Goal: Task Accomplishment & Management: Complete application form

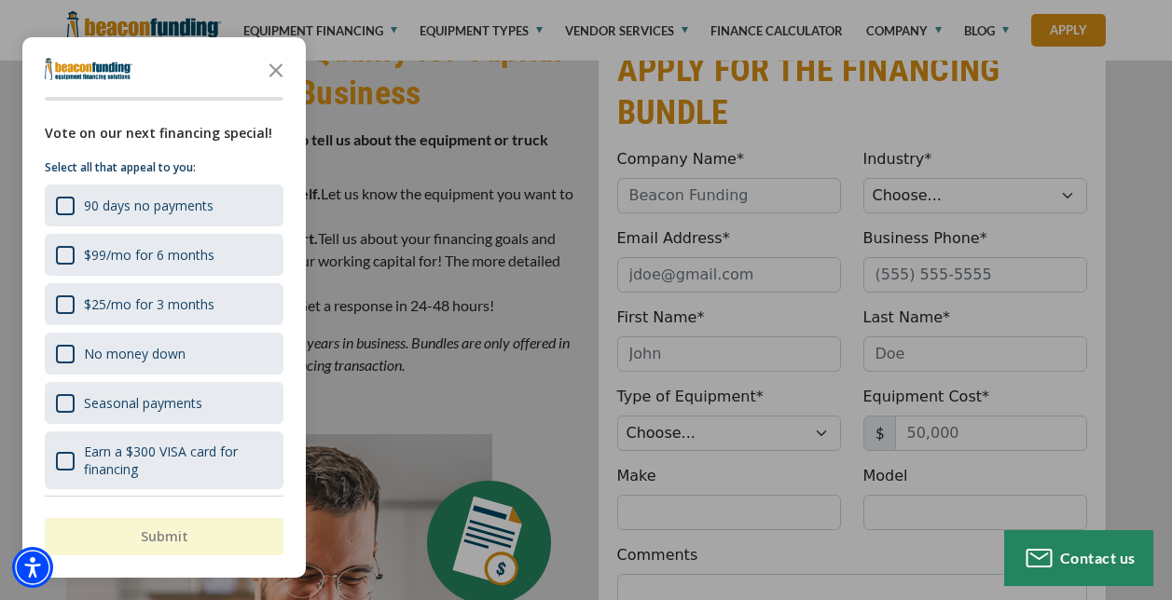
click at [859, 163] on div at bounding box center [586, 300] width 1172 height 600
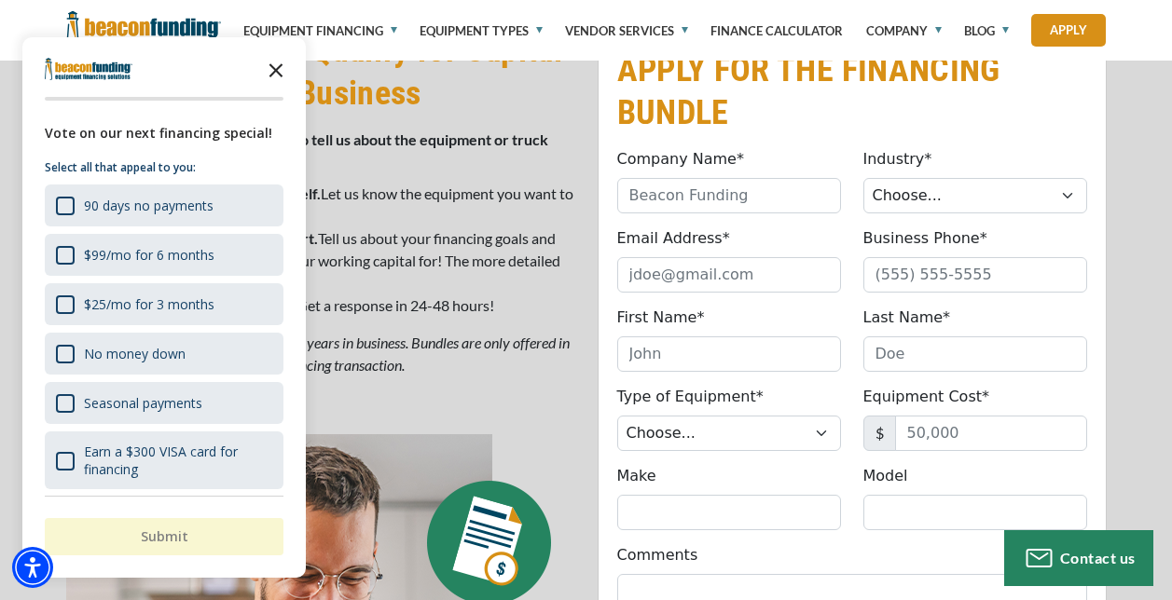
click at [281, 65] on polygon "Close the survey" at bounding box center [276, 71] width 14 height 14
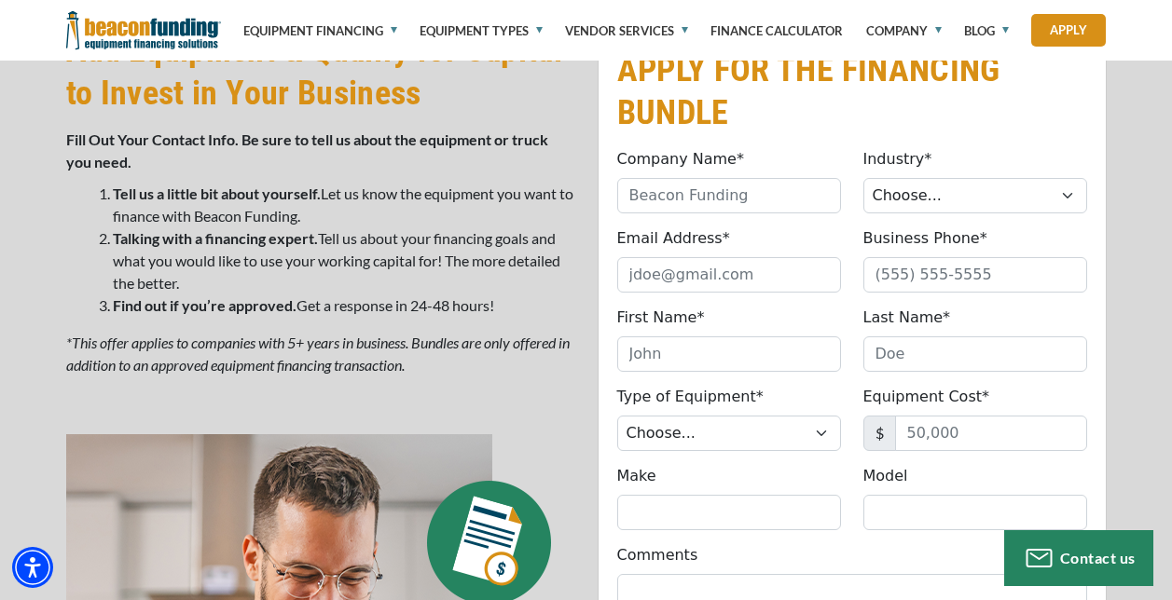
click at [401, 153] on p "Fill Out Your Contact Info. Be sure to tell us about the equipment or truck you…" at bounding box center [320, 151] width 509 height 45
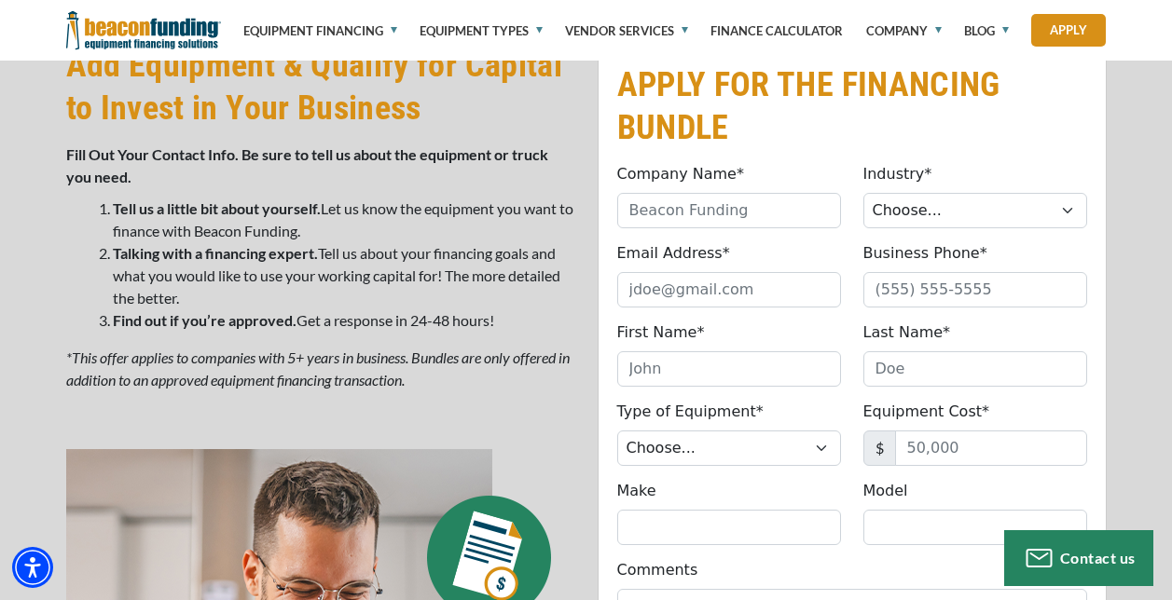
scroll to position [986, 0]
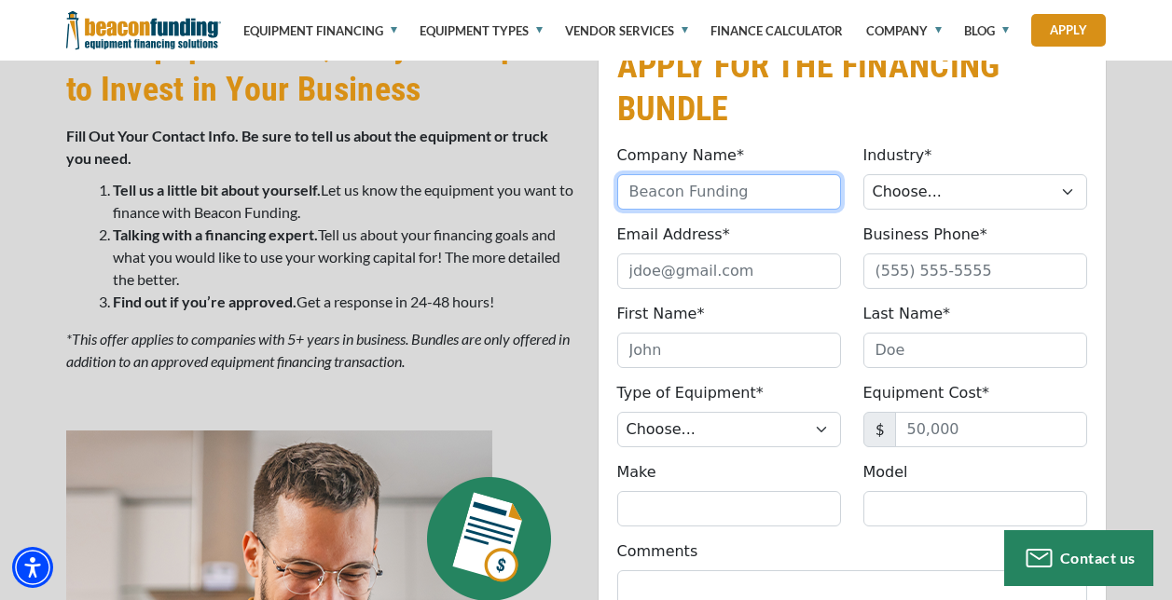
click at [770, 185] on input "Company Name*" at bounding box center [729, 191] width 224 height 35
type input "SRI Monogramming Inc."
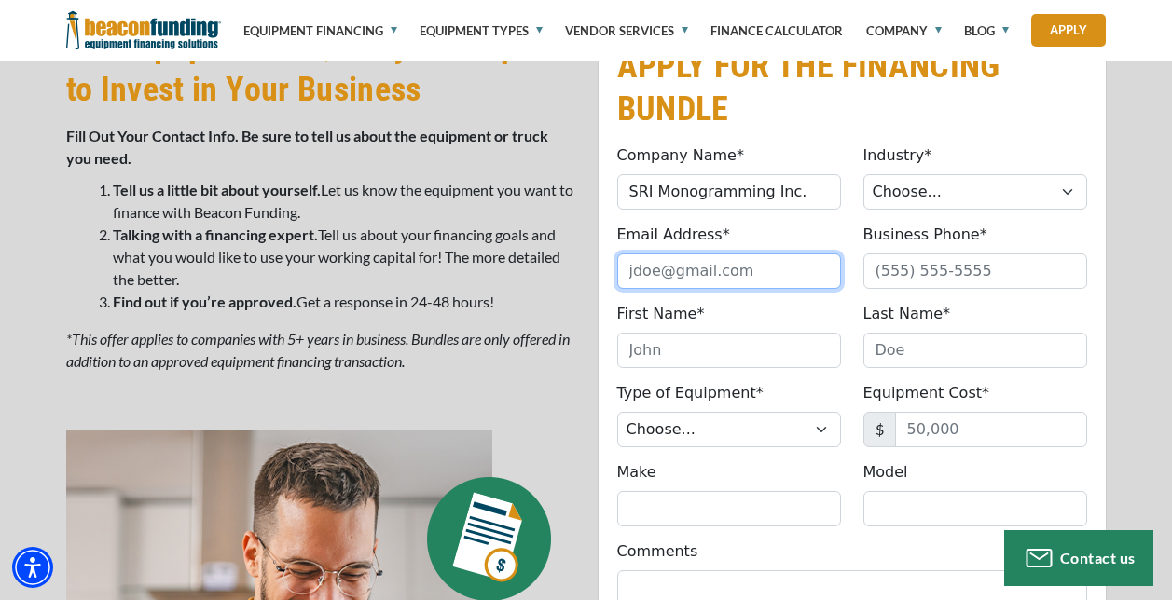
type input "[EMAIL_ADDRESS][DOMAIN_NAME]"
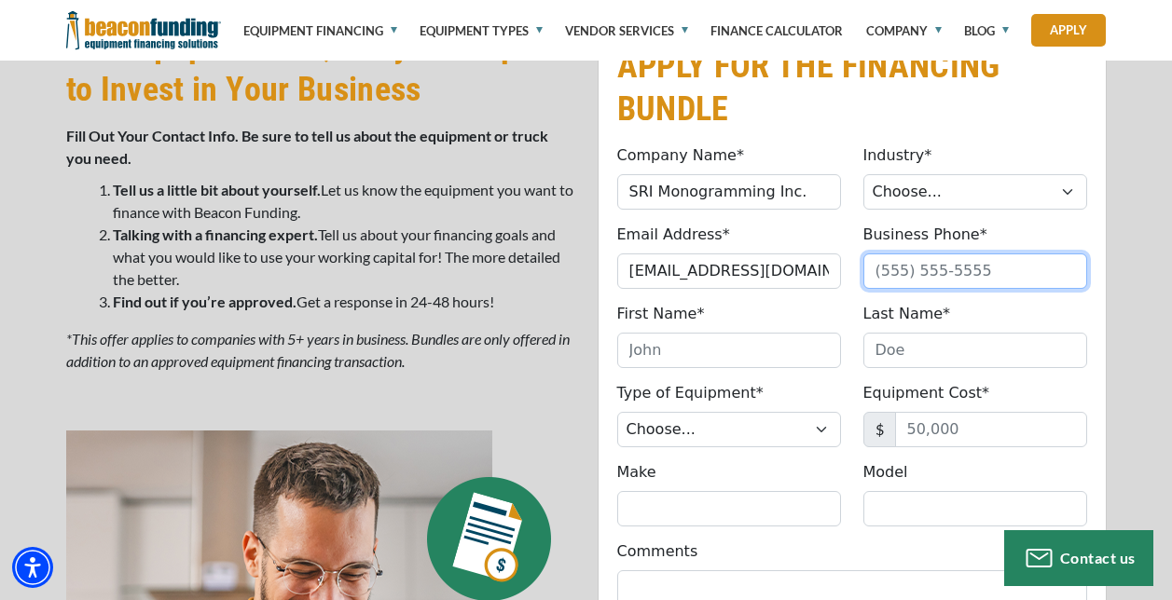
type input "5123884989"
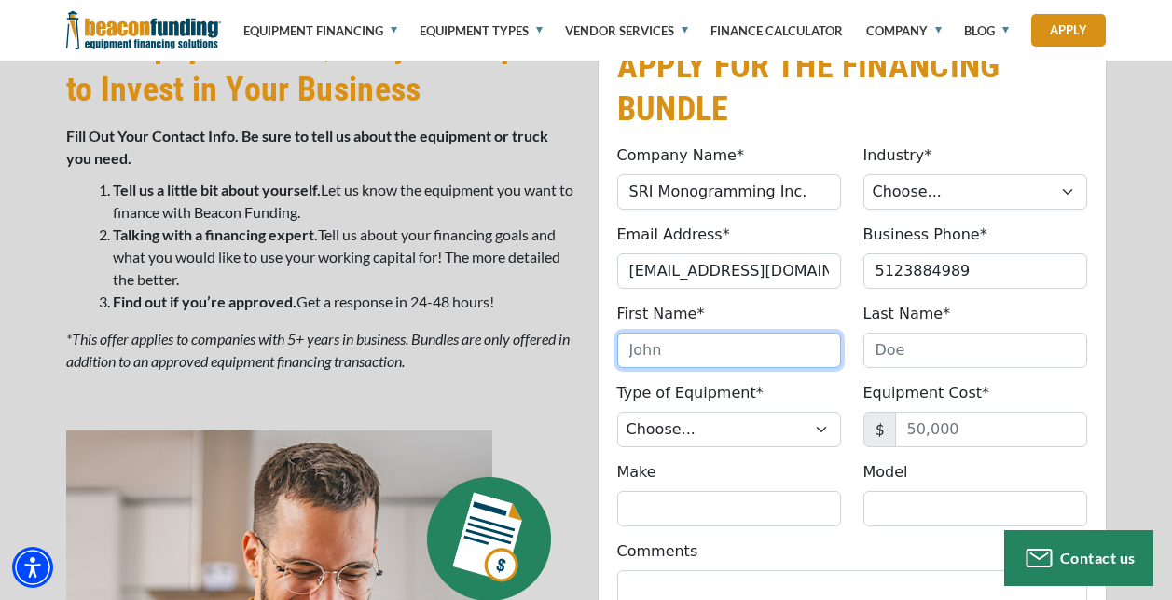
type input "Charlotte"
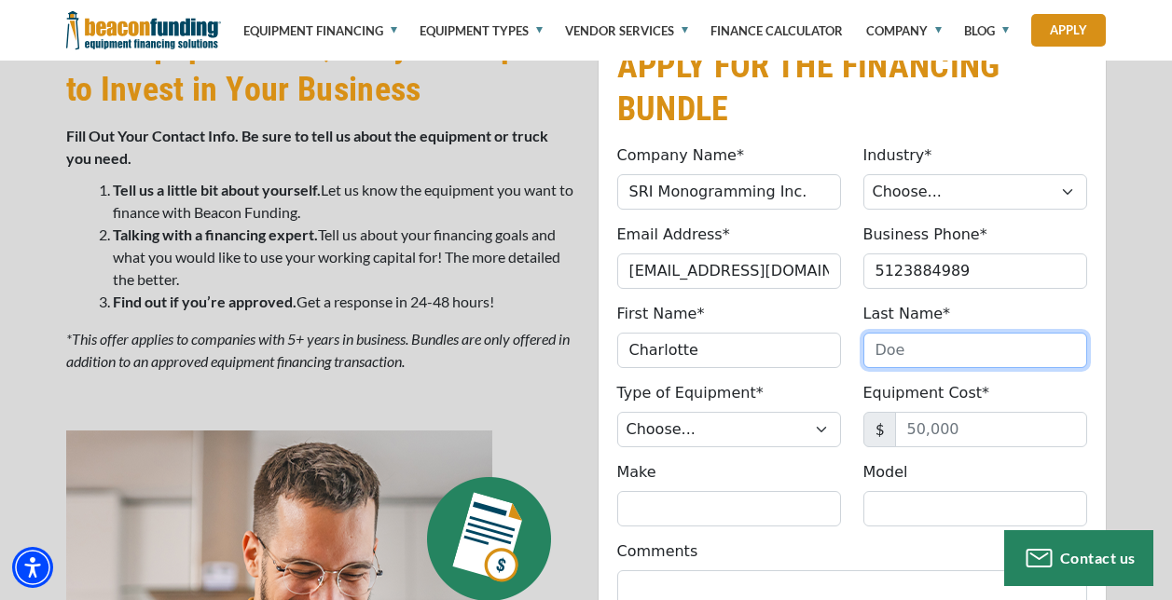
type input "[PERSON_NAME]"
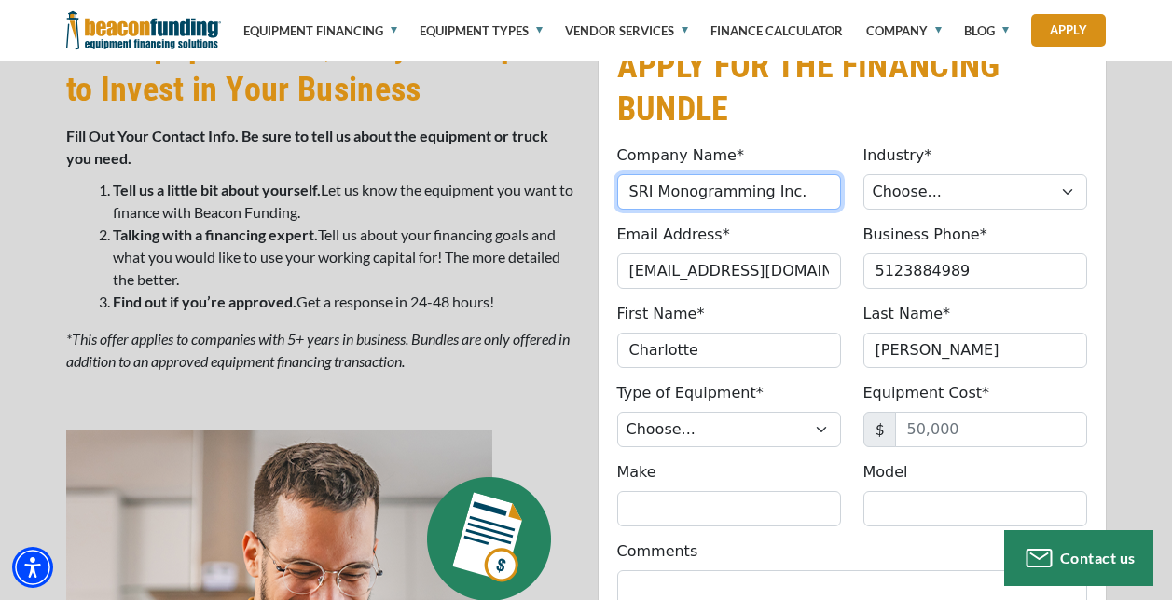
type input "[PHONE_NUMBER]"
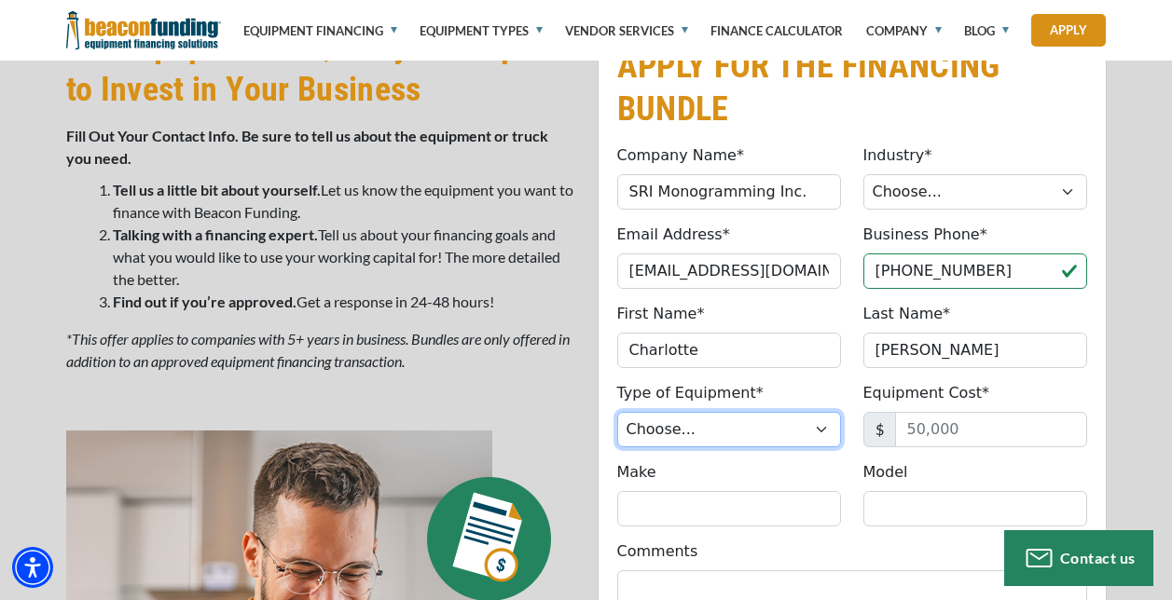
click at [821, 429] on select "Choose... Backhoe Boom/Bucket Truck Chipper Commercial Mower Crane DTG/DTF Prin…" at bounding box center [729, 429] width 224 height 35
click at [1136, 282] on div "APPLY FOR THE FINANCING BUNDLE Company Name* SRI Monogramming Inc. Please provi…" at bounding box center [586, 463] width 1172 height 950
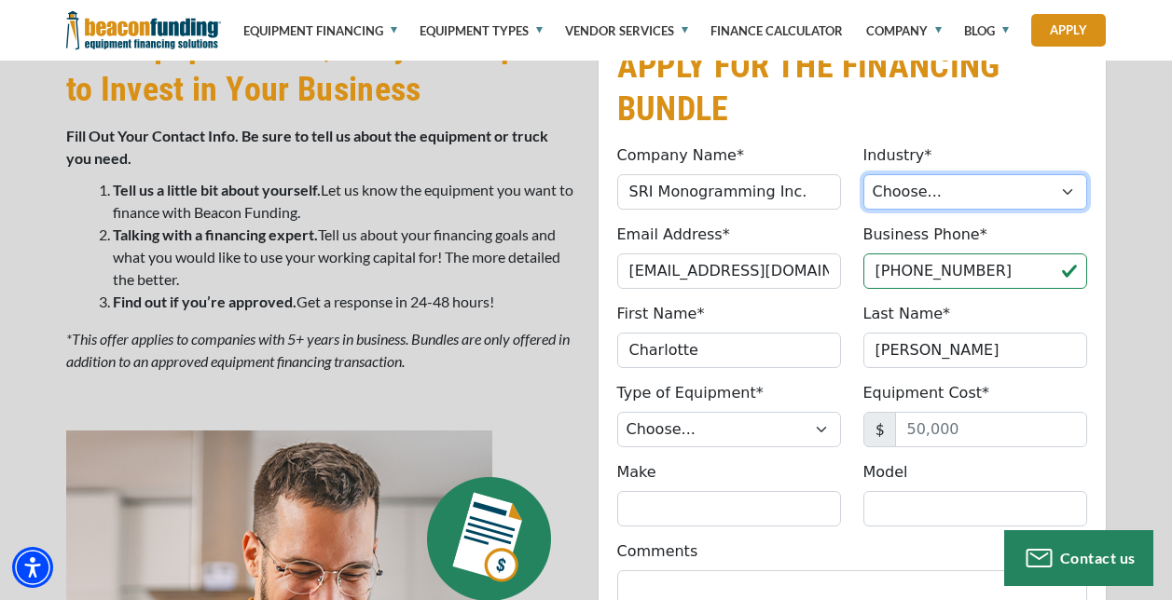
click at [1068, 194] on select "Choose... Towing Landscape/Hardscape Decorated Apparel Septic Light Constructio…" at bounding box center [975, 191] width 224 height 35
select select "5"
click at [863, 174] on select "Choose... Towing Landscape/Hardscape Decorated Apparel Septic Light Constructio…" at bounding box center [975, 191] width 224 height 35
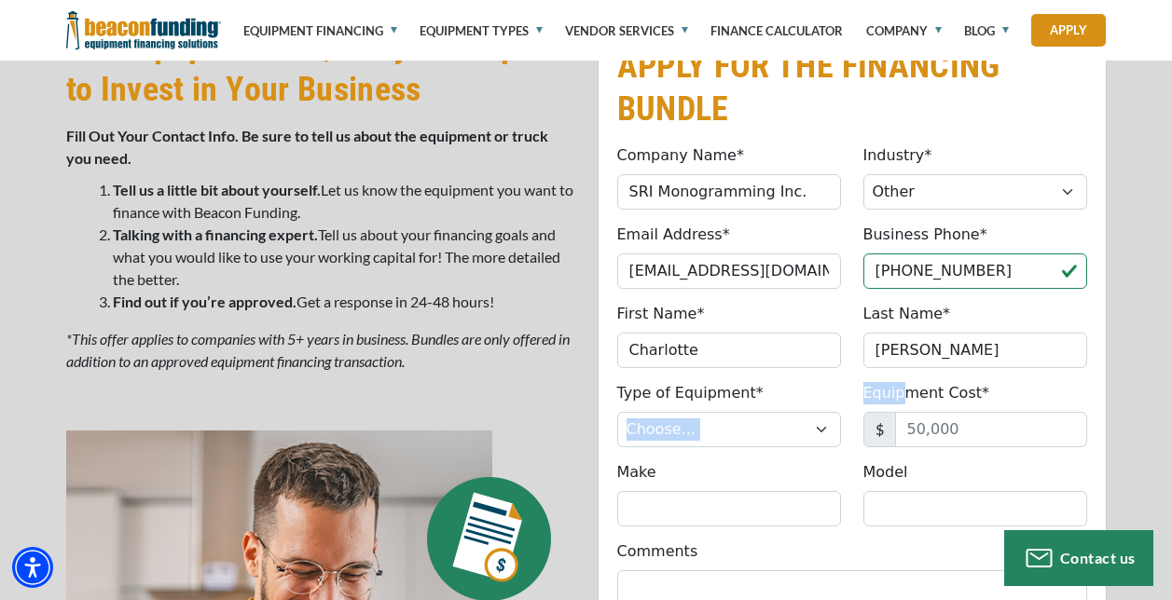
drag, startPoint x: 902, startPoint y: 383, endPoint x: 809, endPoint y: 432, distance: 105.1
click at [809, 432] on div "Type of Equipment* Choose... Backhoe Boom/Bucket Truck Chipper Commercial Mower…" at bounding box center [852, 414] width 492 height 65
click at [809, 432] on select "Choose... Backhoe Boom/Bucket Truck Chipper Commercial Mower Crane DTG/DTF Prin…" at bounding box center [729, 429] width 224 height 35
select select "2"
click at [617, 412] on select "Choose... Backhoe Boom/Bucket Truck Chipper Commercial Mower Crane DTG/DTF Prin…" at bounding box center [729, 429] width 224 height 35
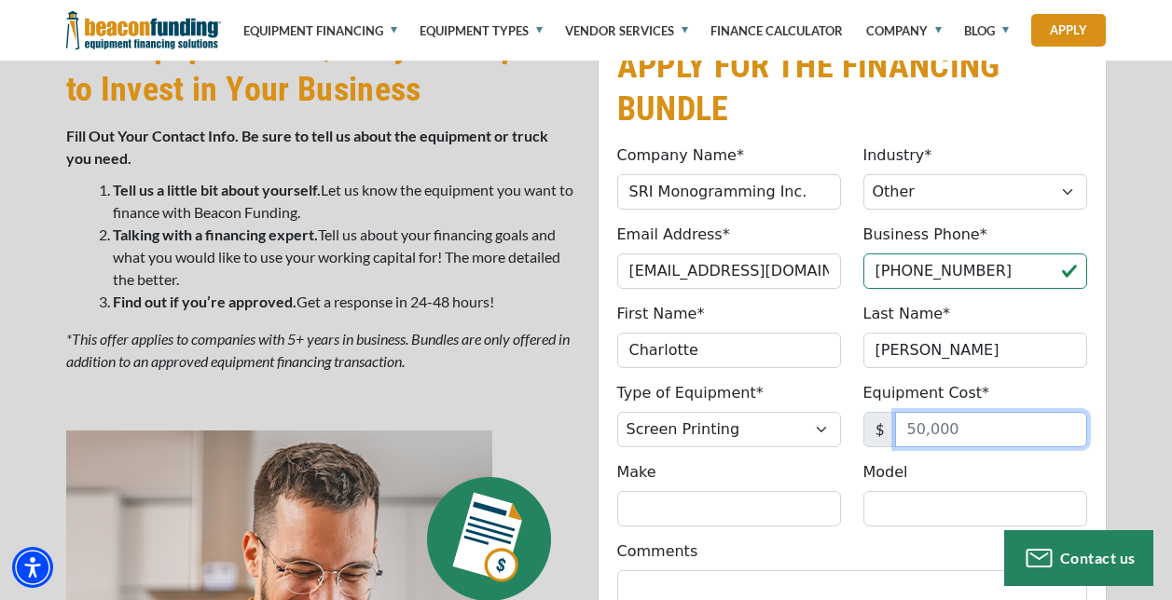
click at [954, 432] on input "Equipment Cost*" at bounding box center [991, 429] width 192 height 35
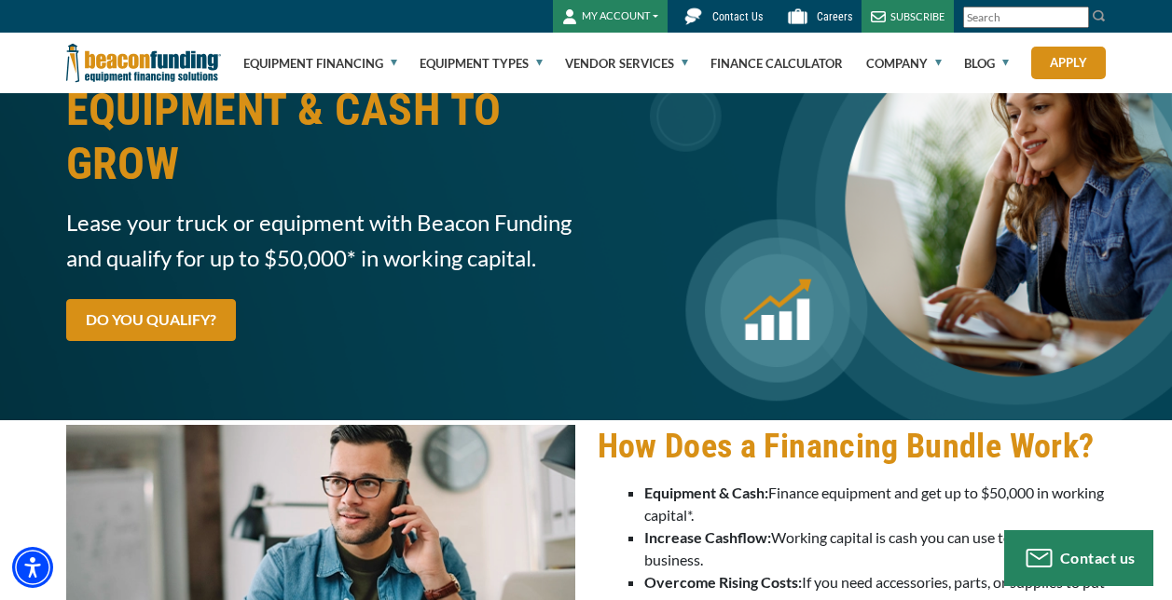
scroll to position [0, 0]
